Goal: Information Seeking & Learning: Understand process/instructions

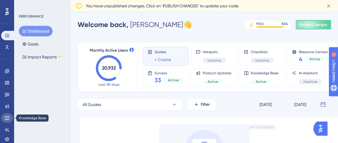
click at [9, 119] on icon at bounding box center [7, 119] width 4 height 4
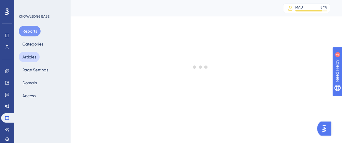
click at [25, 61] on button "Articles" at bounding box center [29, 57] width 21 height 11
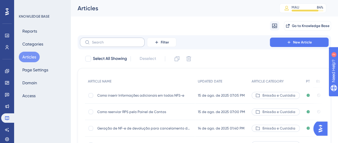
click at [102, 46] on label at bounding box center [112, 42] width 65 height 9
click at [102, 44] on input "text" at bounding box center [116, 42] width 48 height 4
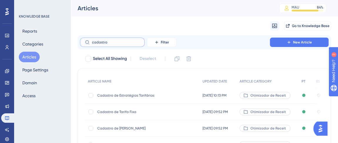
type input "cadastro a"
checkbox input "true"
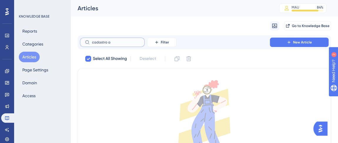
type input "cadastro"
checkbox input "false"
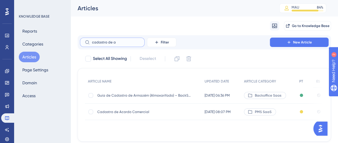
type input "cadastro de a"
click at [132, 115] on div "Cadastro de Acordo Comercial Cadastro de Acordo Comercial" at bounding box center [144, 112] width 94 height 16
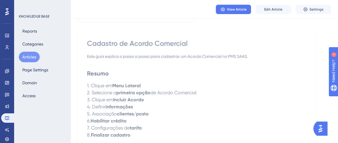
scroll to position [53, 0]
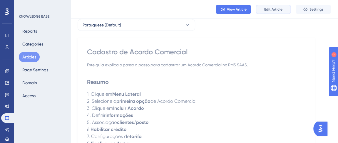
click at [269, 11] on span "Edit Article" at bounding box center [274, 9] width 18 height 5
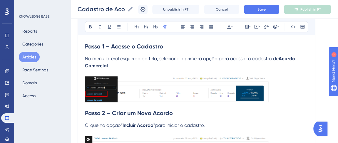
scroll to position [160, 0]
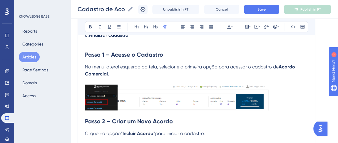
drag, startPoint x: 84, startPoint y: 52, endPoint x: 87, endPoint y: 52, distance: 3.0
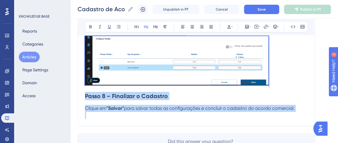
scroll to position [1099, 0]
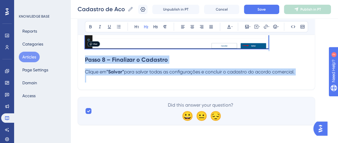
drag, startPoint x: 87, startPoint y: 54, endPoint x: 239, endPoint y: 125, distance: 167.8
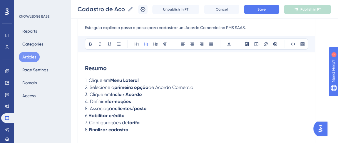
scroll to position [92, 0]
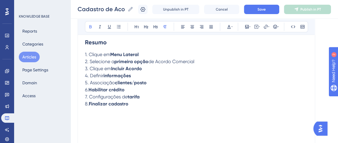
click at [89, 112] on p at bounding box center [196, 111] width 223 height 7
click at [88, 117] on h2 at bounding box center [196, 124] width 223 height 18
click at [93, 44] on strong "Resumo" at bounding box center [96, 42] width 22 height 7
drag, startPoint x: 112, startPoint y: 41, endPoint x: 79, endPoint y: 39, distance: 33.6
click at [79, 39] on div "Cadastro de Acordo Comercial Este guia explica o passo a passo para cadastrar u…" at bounding box center [197, 72] width 238 height 196
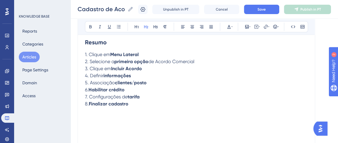
click at [92, 115] on h2 at bounding box center [196, 124] width 223 height 18
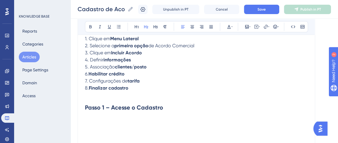
scroll to position [118, 0]
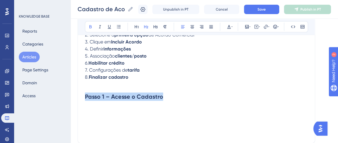
drag, startPoint x: 161, startPoint y: 95, endPoint x: 116, endPoint y: 40, distance: 71.1
click at [71, 93] on div "Performance Users Engagement Widgets Feedback Product Updates Knowledge Base AI…" at bounding box center [205, 35] width 268 height 307
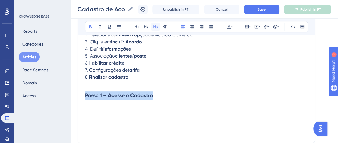
click at [154, 27] on icon at bounding box center [155, 26] width 5 height 5
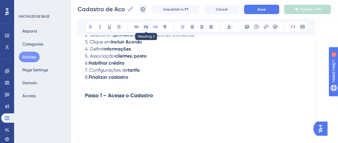
click at [144, 27] on icon at bounding box center [146, 26] width 4 height 3
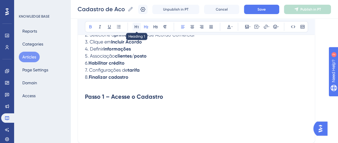
click at [136, 29] on icon at bounding box center [136, 26] width 5 height 5
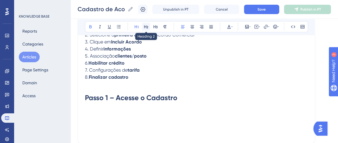
click at [146, 26] on icon at bounding box center [146, 26] width 5 height 5
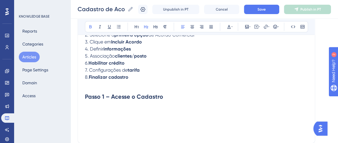
drag, startPoint x: 161, startPoint y: 95, endPoint x: 165, endPoint y: 97, distance: 4.1
click at [162, 95] on strong "Passo 1 – Acesse o Cadastro" at bounding box center [124, 96] width 78 height 7
click at [166, 97] on h2 "Passo 1 – Acesse o Cadastro" at bounding box center [196, 97] width 223 height 18
click at [88, 108] on p at bounding box center [196, 109] width 223 height 7
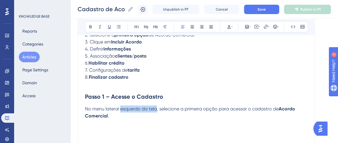
drag, startPoint x: 155, startPoint y: 109, endPoint x: 120, endPoint y: 108, distance: 35.0
click at [120, 108] on span "No menu lateral esquerdo da tela, selecione a primeira opção para acessar o cad…" at bounding box center [182, 109] width 194 height 6
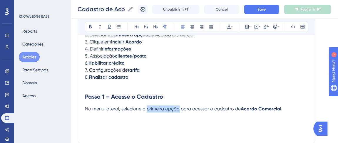
drag, startPoint x: 147, startPoint y: 110, endPoint x: 179, endPoint y: 110, distance: 32.1
click at [179, 110] on span "No menu lateral, selecione a primeira opção para acessar o cadastro de" at bounding box center [163, 109] width 156 height 6
click at [158, 109] on span "No menu lateral, selecione a primeira opção para acessar o cadastro de" at bounding box center [163, 109] width 156 height 6
click at [124, 110] on span "No menu lateral, selecione a primeira opção para acessar o cadastro de" at bounding box center [163, 109] width 156 height 6
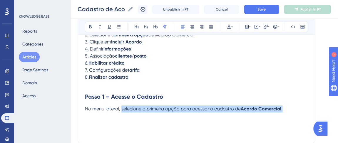
drag, startPoint x: 121, startPoint y: 110, endPoint x: 293, endPoint y: 112, distance: 172.2
click at [293, 112] on div "Resumo 1. Clique em Menu Lateral 2. Selecione a primeira opção de Acordo Comerc…" at bounding box center [196, 71] width 223 height 129
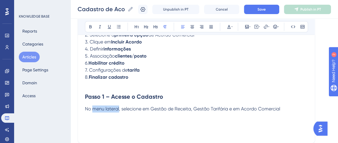
drag, startPoint x: 92, startPoint y: 109, endPoint x: 119, endPoint y: 110, distance: 27.7
click at [119, 110] on span "No menu lateral, selecione em Gestão de Receita, Gestão Tarifária e em Acordo C…" at bounding box center [182, 109] width 195 height 6
click at [91, 29] on button at bounding box center [91, 27] width 8 height 8
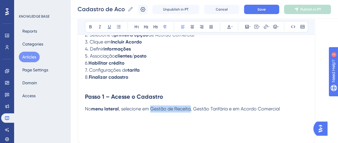
drag, startPoint x: 151, startPoint y: 108, endPoint x: 192, endPoint y: 110, distance: 40.4
click at [192, 110] on span ", selecione em Gestão de Receita, Gestão Tarifária e em Acordo Comercial" at bounding box center [199, 109] width 161 height 6
click at [89, 28] on icon at bounding box center [90, 26] width 2 height 3
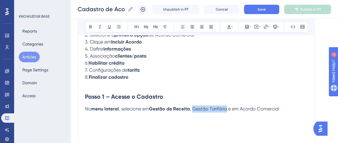
drag, startPoint x: 194, startPoint y: 107, endPoint x: 227, endPoint y: 107, distance: 32.7
click at [227, 107] on span ", Gestão Tarifária e em Acordo Comercial" at bounding box center [234, 109] width 89 height 6
click at [92, 29] on button at bounding box center [91, 27] width 8 height 8
drag, startPoint x: 246, startPoint y: 107, endPoint x: 284, endPoint y: 107, distance: 38.3
click at [284, 107] on p "No menu lateral , selecione em Gestão de Receita , Gestão Tarifária e em Acordo…" at bounding box center [196, 109] width 223 height 7
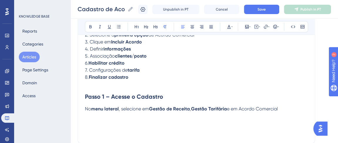
drag, startPoint x: 243, startPoint y: 107, endPoint x: 300, endPoint y: 106, distance: 57.4
click at [300, 106] on p "No menu lateral , selecione em Gestão de Receita , Gestão Tarifária e em Acordo…" at bounding box center [196, 109] width 223 height 7
click at [88, 26] on icon at bounding box center [90, 26] width 5 height 5
click at [289, 110] on p "No menu lateral , selecione em Gestão de Receita , Gestão Tarifária e em Acordo…" at bounding box center [196, 109] width 223 height 7
click at [248, 26] on icon at bounding box center [247, 26] width 5 height 5
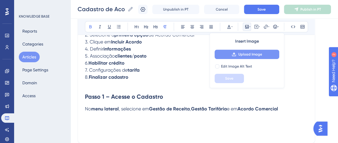
click at [243, 52] on span "Upload Image" at bounding box center [250, 54] width 24 height 5
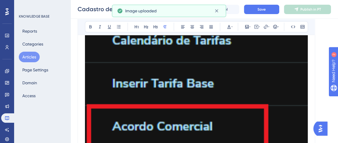
click at [237, 84] on img at bounding box center [196, 65] width 223 height 246
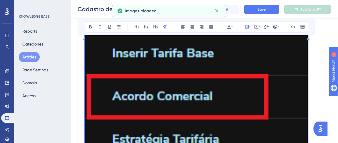
scroll to position [403, 0]
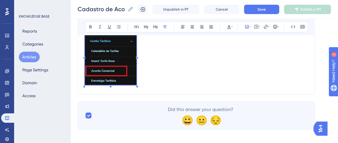
click at [132, 52] on p at bounding box center [196, 57] width 223 height 59
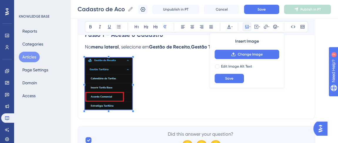
scroll to position [183, 0]
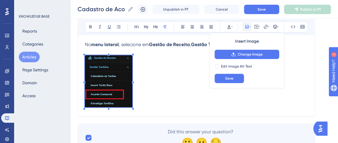
click at [149, 105] on p at bounding box center [196, 82] width 223 height 54
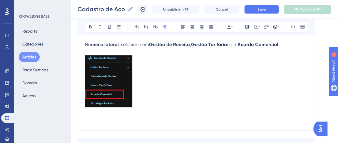
click at [274, 7] on button "Save" at bounding box center [261, 9] width 35 height 9
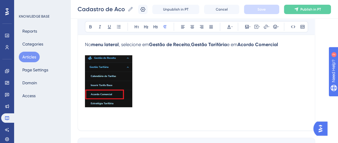
click at [145, 110] on p at bounding box center [196, 112] width 223 height 7
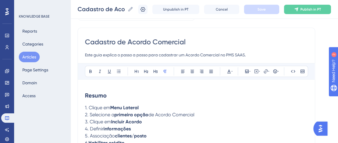
scroll to position [49, 0]
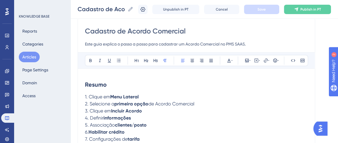
drag, startPoint x: 200, startPoint y: 106, endPoint x: 91, endPoint y: 105, distance: 108.9
click at [91, 105] on p "2. Selecione a primeira opção de Acordo Comercial" at bounding box center [196, 104] width 223 height 7
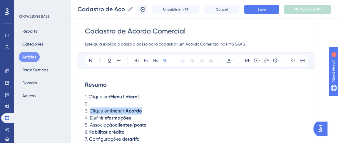
drag, startPoint x: 90, startPoint y: 110, endPoint x: 143, endPoint y: 112, distance: 53.3
click at [143, 112] on p "3. Clique em Incluir Acordo" at bounding box center [196, 111] width 223 height 7
copy p "Clique em Incluir Acordo"
click at [93, 102] on p "2." at bounding box center [196, 104] width 223 height 7
drag, startPoint x: 142, startPoint y: 112, endPoint x: 81, endPoint y: 112, distance: 60.6
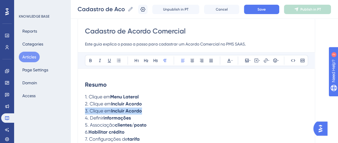
click at [81, 112] on div "Cadastro de Acordo Comercial Este guia explica o passo a passo para cadastrar u…" at bounding box center [197, 141] width 238 height 248
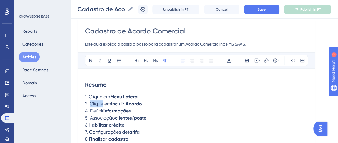
drag, startPoint x: 91, startPoint y: 104, endPoint x: 103, endPoint y: 100, distance: 12.8
click at [103, 101] on p "2. Clique em Incluir Acordo" at bounding box center [196, 104] width 223 height 7
drag, startPoint x: 102, startPoint y: 105, endPoint x: 78, endPoint y: 107, distance: 23.6
click at [109, 102] on p "2. Criar em Incluir Acordo" at bounding box center [196, 104] width 223 height 7
click at [126, 103] on strong "Incluir Acordo" at bounding box center [135, 104] width 31 height 6
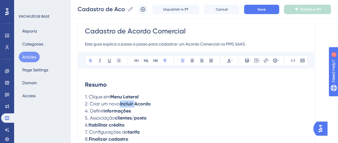
click at [126, 103] on strong "Incluir Acordo" at bounding box center [135, 104] width 31 height 6
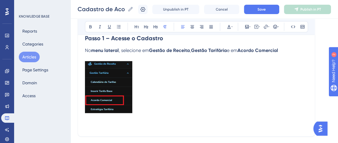
scroll to position [156, 0]
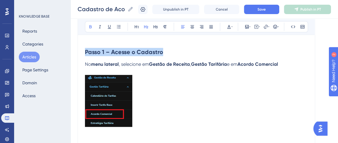
drag, startPoint x: 152, startPoint y: 53, endPoint x: 85, endPoint y: 55, distance: 67.4
click at [85, 55] on h2 "Passo 1 – Acesse o Cadastro" at bounding box center [196, 52] width 223 height 18
copy strong "Passo 1 – Acesse o Cadastro"
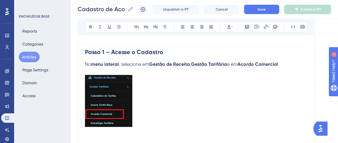
click at [89, 138] on p at bounding box center [196, 139] width 223 height 7
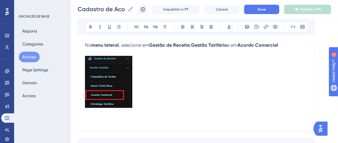
scroll to position [183, 0]
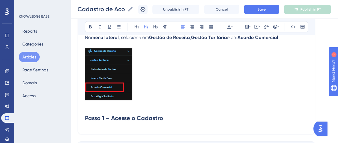
click at [105, 116] on strong "Passo 1 – Acesse o Cadastro" at bounding box center [124, 118] width 78 height 7
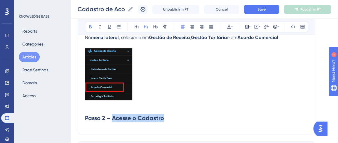
drag, startPoint x: 113, startPoint y: 117, endPoint x: 172, endPoint y: 122, distance: 60.0
click at [174, 122] on h2 "Passo 2 – Acesse o Cadastro" at bounding box center [196, 118] width 223 height 18
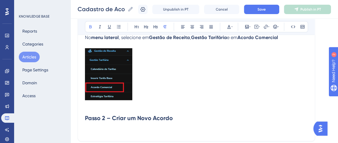
click at [94, 132] on p at bounding box center [196, 130] width 223 height 7
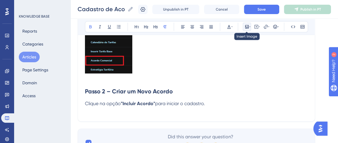
drag, startPoint x: 245, startPoint y: 27, endPoint x: 242, endPoint y: 28, distance: 3.1
click at [244, 27] on button at bounding box center [247, 27] width 8 height 8
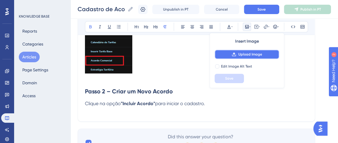
click at [241, 52] on button "Upload Image" at bounding box center [247, 54] width 65 height 9
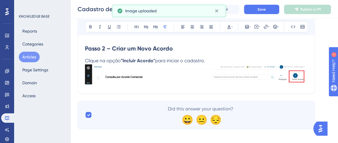
scroll to position [256, 0]
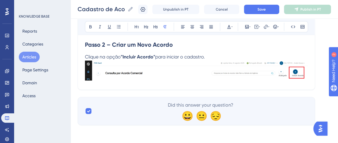
click at [217, 56] on p "Clique na opção "Incluir Acordo" para iniciar o cadastro." at bounding box center [196, 57] width 223 height 7
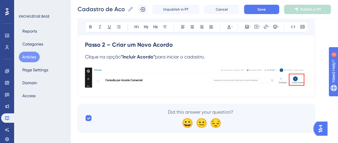
click at [267, 80] on img at bounding box center [196, 78] width 223 height 20
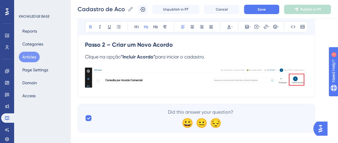
click at [229, 52] on h2 "Passo 2 – Criar um Novo Acordo" at bounding box center [196, 45] width 223 height 18
click at [205, 59] on p "Clique na opção "Incluir Acordo" para iniciar o cadastro." at bounding box center [196, 57] width 223 height 7
drag, startPoint x: 292, startPoint y: 77, endPoint x: 305, endPoint y: 81, distance: 13.1
click at [293, 77] on img at bounding box center [196, 78] width 223 height 20
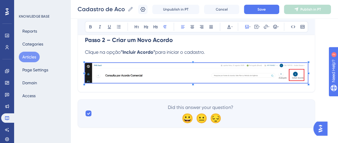
scroll to position [263, 0]
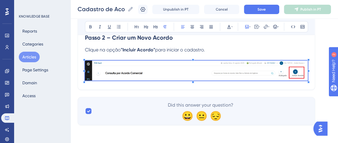
click at [127, 68] on img at bounding box center [196, 71] width 223 height 20
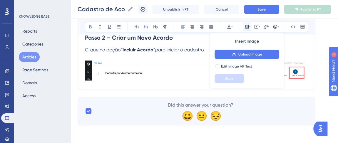
click at [300, 44] on h2 "Passo 2 – Criar um Novo Acordo" at bounding box center [196, 38] width 223 height 18
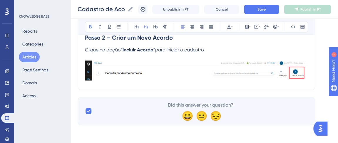
click at [260, 70] on img at bounding box center [196, 71] width 223 height 20
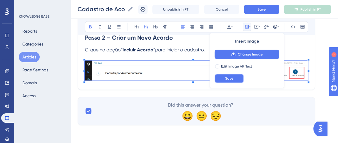
click at [222, 80] on button "Save" at bounding box center [229, 78] width 29 height 9
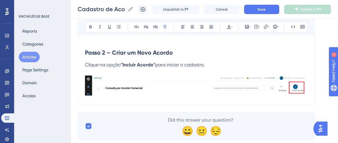
click at [208, 83] on img at bounding box center [196, 86] width 223 height 20
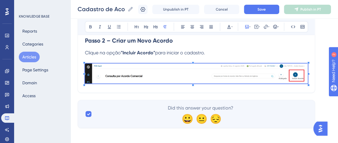
scroll to position [263, 0]
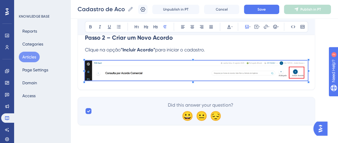
drag, startPoint x: 216, startPoint y: 86, endPoint x: 210, endPoint y: 82, distance: 6.7
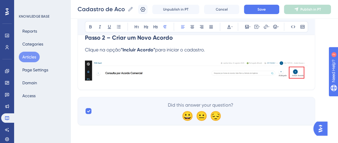
click at [210, 52] on p "Clique na opção "Incluir Acordo" para iniciar o cadastro." at bounding box center [196, 49] width 223 height 7
click at [208, 70] on img at bounding box center [196, 71] width 223 height 20
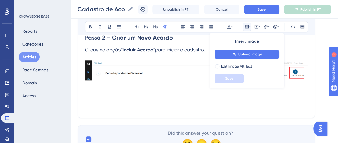
click at [105, 102] on p at bounding box center [196, 100] width 223 height 7
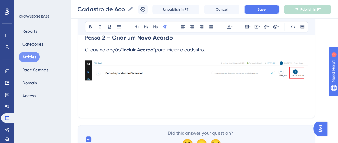
click at [266, 8] on span "Save" at bounding box center [262, 9] width 8 height 5
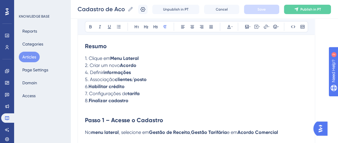
scroll to position [76, 0]
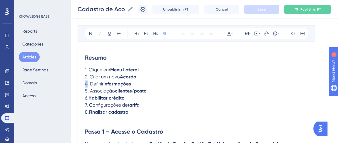
click at [85, 84] on span "4. Definir" at bounding box center [94, 84] width 19 height 6
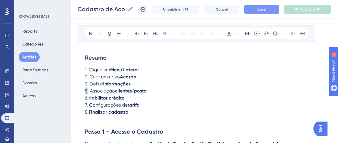
click at [85, 105] on span "7. Configurações de" at bounding box center [106, 105] width 43 height 6
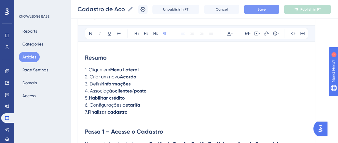
click at [258, 9] on button "Save" at bounding box center [261, 9] width 35 height 9
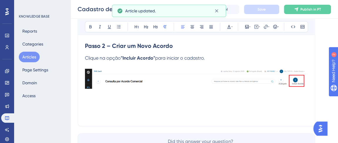
scroll to position [263, 0]
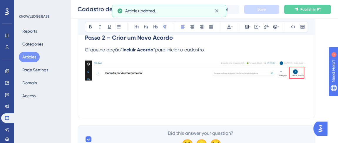
click at [87, 90] on p at bounding box center [196, 93] width 223 height 7
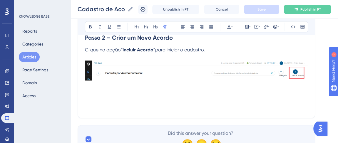
click at [89, 91] on p at bounding box center [196, 93] width 223 height 7
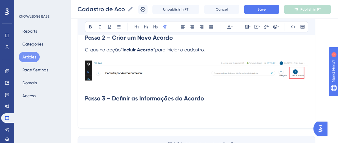
click at [99, 107] on p at bounding box center [196, 110] width 223 height 7
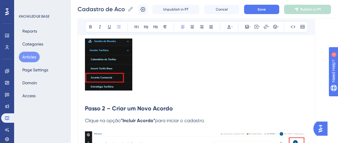
scroll to position [188, 0]
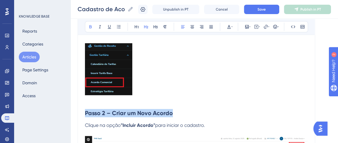
drag, startPoint x: 172, startPoint y: 115, endPoint x: 72, endPoint y: 110, distance: 100.7
click at [71, 111] on div "Performance Users Engagement Widgets Feedback Product Updates Knowledge Base AI…" at bounding box center [205, 63] width 268 height 503
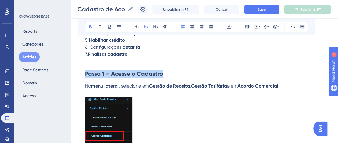
drag, startPoint x: 87, startPoint y: 72, endPoint x: 105, endPoint y: 69, distance: 18.5
click at [71, 73] on div "Performance Users Engagement Widgets Feedback Product Updates Knowledge Base AI…" at bounding box center [205, 117] width 268 height 503
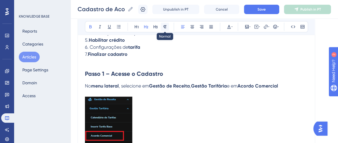
click at [164, 25] on icon at bounding box center [165, 26] width 3 height 3
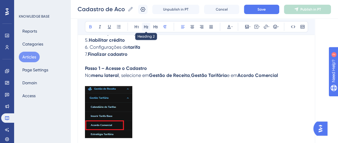
click at [148, 27] on icon at bounding box center [146, 26] width 5 height 5
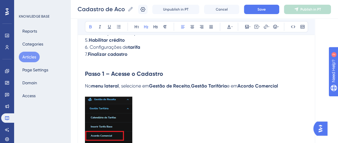
click at [122, 87] on span ", selecione em" at bounding box center [134, 86] width 30 height 6
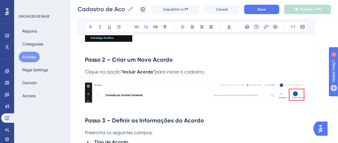
click at [137, 61] on strong "Passo 2 – Criar um Novo Acordo" at bounding box center [129, 59] width 88 height 7
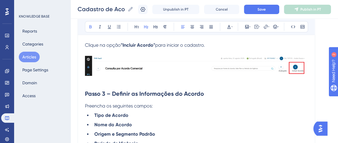
click at [142, 46] on strong ""Incluir Acordo"" at bounding box center [138, 45] width 34 height 6
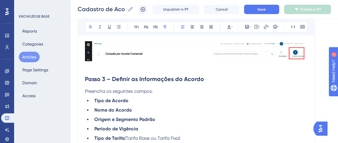
scroll to position [295, 0]
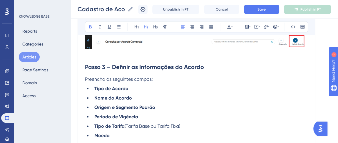
click at [85, 66] on strong "Passo 3 – Definir as Informações do Acordo" at bounding box center [144, 67] width 119 height 7
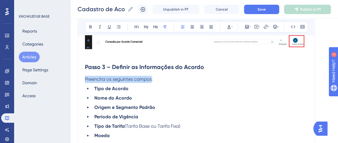
drag, startPoint x: 86, startPoint y: 78, endPoint x: 152, endPoint y: 82, distance: 66.3
click at [152, 82] on p "Preencha os seguintes campos:" at bounding box center [196, 79] width 223 height 7
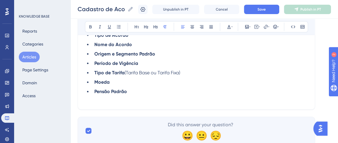
scroll to position [322, 0]
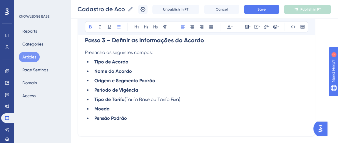
drag, startPoint x: 93, startPoint y: 61, endPoint x: 86, endPoint y: 62, distance: 7.4
click at [86, 62] on ul "Tipo de Acordo Nome do Acordo Origem e Segmento Padrão Período de Vigência Tipo…" at bounding box center [196, 91] width 223 height 64
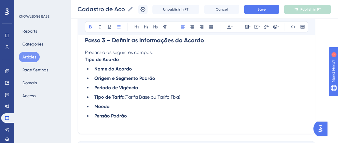
click at [94, 69] on strong "Nome do Acordo" at bounding box center [113, 69] width 38 height 6
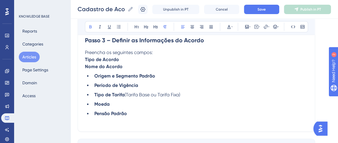
click at [94, 76] on strong "Origem e Segmento Padrão" at bounding box center [124, 76] width 61 height 6
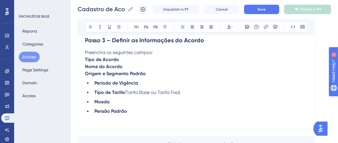
click at [95, 83] on strong "Período de Vigência" at bounding box center [116, 83] width 44 height 6
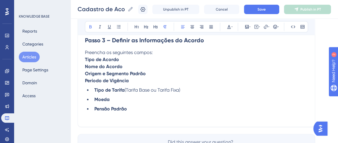
click at [94, 89] on strong "Tipo de Tarifa" at bounding box center [109, 90] width 30 height 6
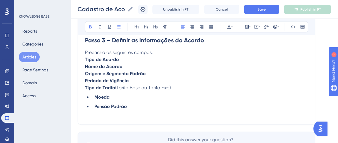
click at [95, 96] on strong "Moeda" at bounding box center [101, 97] width 15 height 6
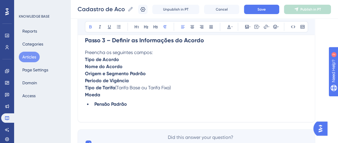
click at [94, 103] on li "Pensão Padrão" at bounding box center [200, 104] width 216 height 7
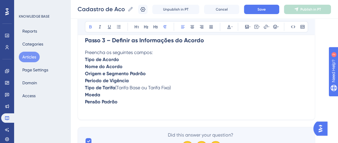
click at [85, 60] on strong "Tipo de Acordo" at bounding box center [102, 60] width 34 height 6
click at [85, 65] on strong "Nome do Acordo" at bounding box center [104, 67] width 38 height 6
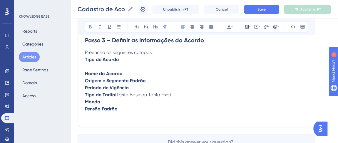
click at [86, 80] on strong "Origem e Segmento Padrão" at bounding box center [115, 81] width 61 height 6
click at [89, 66] on p at bounding box center [196, 66] width 223 height 7
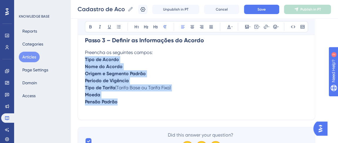
drag, startPoint x: 85, startPoint y: 59, endPoint x: 136, endPoint y: 103, distance: 66.8
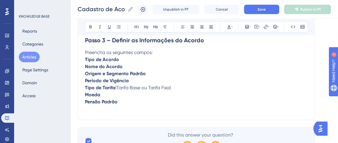
scroll to position [309, 0]
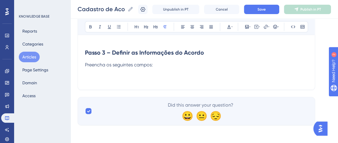
click at [103, 71] on p at bounding box center [196, 72] width 223 height 7
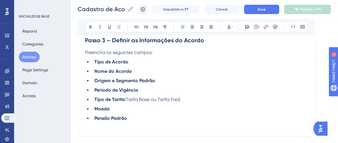
click at [137, 117] on li "Pensão Padrão" at bounding box center [200, 118] width 216 height 7
click at [147, 100] on span "(Tarifa Base ou Tarifa Fixa)" at bounding box center [153, 100] width 56 height 6
click at [91, 29] on button at bounding box center [91, 27] width 8 height 8
drag, startPoint x: 168, startPoint y: 97, endPoint x: 178, endPoint y: 99, distance: 10.6
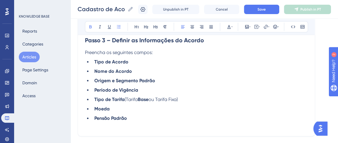
click at [169, 97] on span "ou Tarifa Fixa)" at bounding box center [163, 100] width 29 height 6
click at [178, 100] on span "ou Tarifa Fixa)" at bounding box center [163, 100] width 29 height 6
click at [171, 99] on span "ou Tarifa Fixa)" at bounding box center [163, 100] width 29 height 6
click at [177, 100] on span "ou Tarifa Fixa)" at bounding box center [163, 100] width 29 height 6
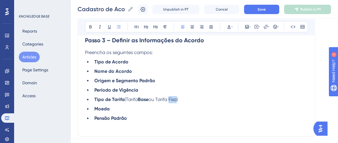
click at [177, 100] on span "ou Tarifa Fixa)" at bounding box center [163, 100] width 29 height 6
click at [88, 27] on icon at bounding box center [90, 26] width 5 height 5
click at [132, 117] on li "Pensão Padrão" at bounding box center [200, 118] width 216 height 7
click at [137, 120] on li "Pensão Padrão" at bounding box center [200, 118] width 216 height 7
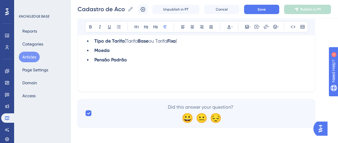
scroll to position [382, 0]
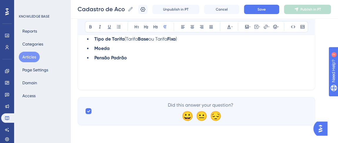
click at [92, 72] on p at bounding box center [196, 72] width 223 height 7
click at [246, 29] on button at bounding box center [247, 27] width 8 height 8
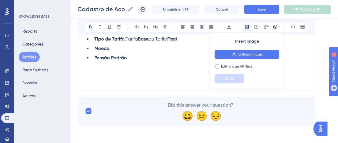
click at [236, 66] on span "Edit Image Alt Text" at bounding box center [236, 66] width 31 height 5
checkbox input "true"
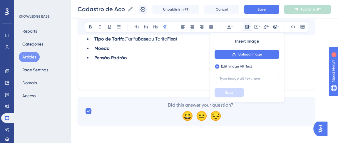
click at [303, 56] on li "Pensão Padrão" at bounding box center [200, 57] width 216 height 7
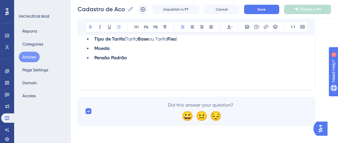
click at [100, 70] on p at bounding box center [196, 72] width 223 height 7
click at [91, 74] on p at bounding box center [196, 72] width 223 height 7
click at [247, 26] on icon at bounding box center [247, 26] width 5 height 5
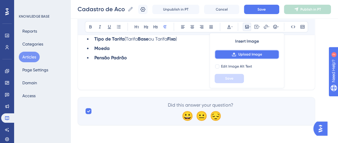
click at [232, 54] on button "Upload Image" at bounding box center [247, 54] width 65 height 9
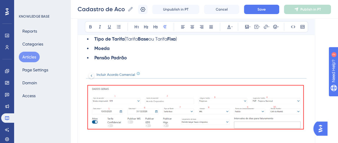
scroll to position [409, 0]
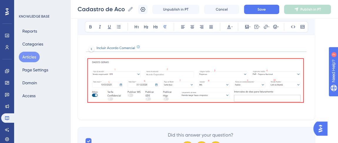
click at [100, 109] on p at bounding box center [196, 109] width 223 height 7
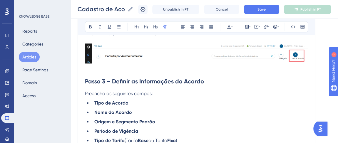
scroll to position [275, 0]
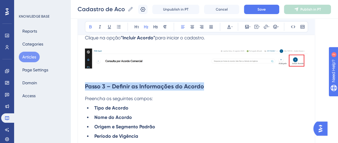
drag, startPoint x: 86, startPoint y: 85, endPoint x: 208, endPoint y: 87, distance: 122.1
click at [208, 87] on h2 "Passo 3 – Definir as Informações do Acordo" at bounding box center [196, 87] width 223 height 18
copy strong "Passo 3 – Definir as Informações do Acordo"
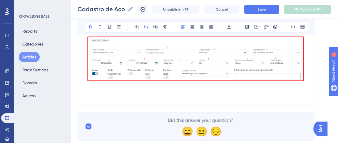
scroll to position [446, 0]
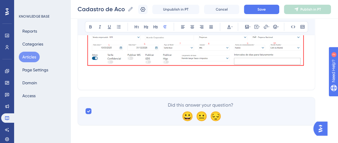
click at [95, 77] on p at bounding box center [196, 79] width 223 height 7
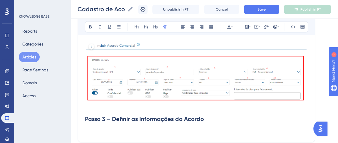
scroll to position [451, 0]
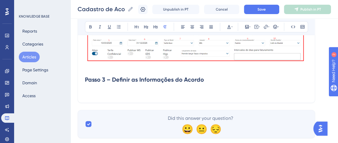
drag, startPoint x: 104, startPoint y: 77, endPoint x: 114, endPoint y: 75, distance: 10.9
click at [104, 77] on strong "Passo 3 – Definir as Informações do Acordo" at bounding box center [144, 79] width 119 height 7
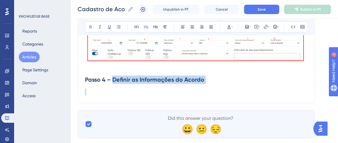
drag, startPoint x: 114, startPoint y: 81, endPoint x: 222, endPoint y: 92, distance: 108.9
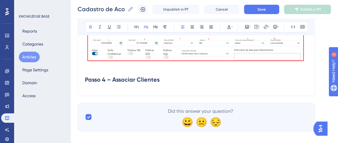
click at [265, 3] on div "Cadastro de Acordo Comercial Cadastro de Acordo Comercial Unpublish in PT Cance…" at bounding box center [205, 9] width 268 height 19
click at [270, 12] on button "Save" at bounding box center [261, 9] width 35 height 9
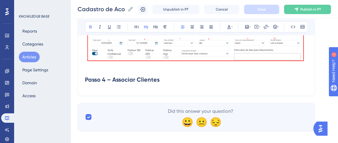
click at [96, 87] on h2 "Passo 4 – Associar Clientes" at bounding box center [196, 80] width 223 height 18
click at [164, 80] on h2 "Passo 4 – Associar Clientes" at bounding box center [196, 80] width 223 height 18
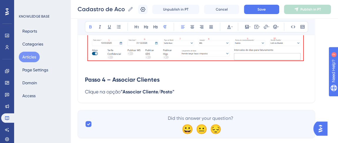
click at [184, 90] on p "Clique na opção "Associar Cliente/Posto"" at bounding box center [196, 92] width 223 height 7
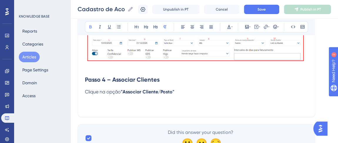
drag, startPoint x: 85, startPoint y: 100, endPoint x: 91, endPoint y: 102, distance: 5.7
click at [86, 100] on p at bounding box center [196, 99] width 223 height 7
click at [250, 26] on icon at bounding box center [250, 26] width 1 height 5
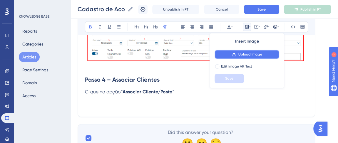
click at [241, 57] on button "Upload Image" at bounding box center [247, 54] width 65 height 9
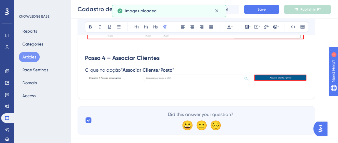
scroll to position [478, 0]
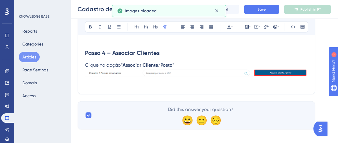
click at [183, 63] on p "Clique na opção "Associar Cliente/Posto"" at bounding box center [196, 65] width 223 height 7
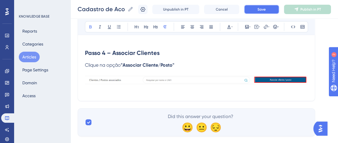
click at [264, 8] on span "Save" at bounding box center [262, 9] width 8 height 5
